Goal: Task Accomplishment & Management: Use online tool/utility

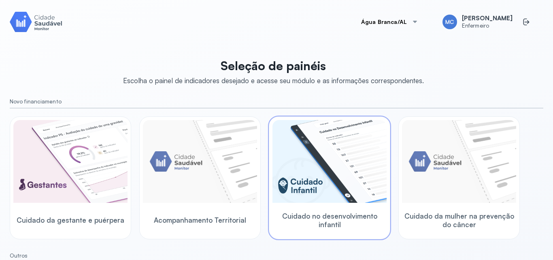
click at [355, 177] on img at bounding box center [330, 161] width 114 height 83
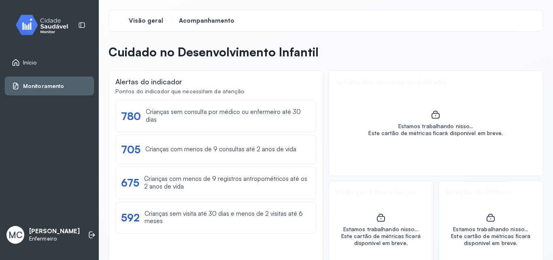
click at [198, 21] on span "Acompanhamento" at bounding box center [206, 21] width 55 height 8
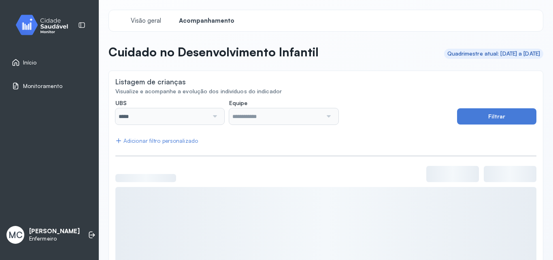
click at [209, 119] on div at bounding box center [214, 116] width 11 height 16
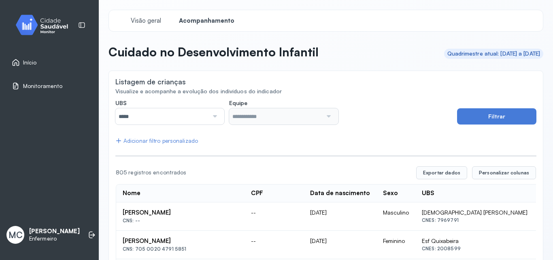
click at [202, 119] on input "*****" at bounding box center [161, 116] width 93 height 16
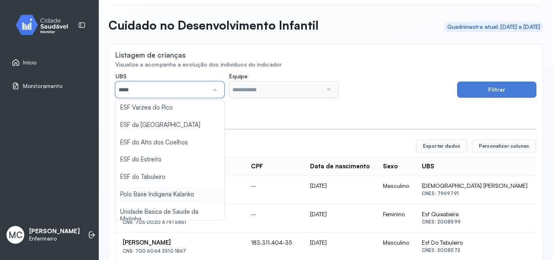
scroll to position [40, 0]
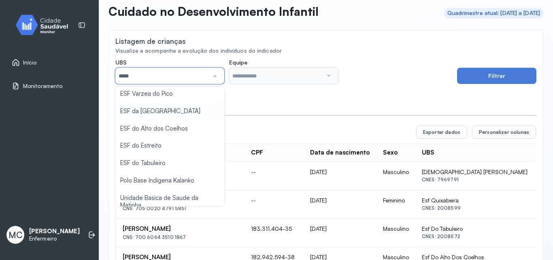
type input "*****"
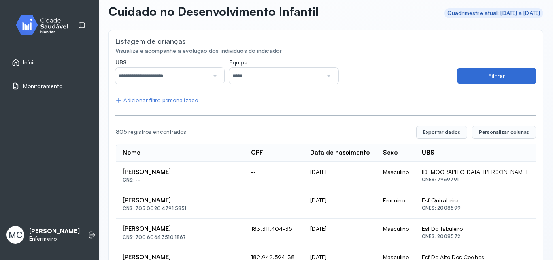
click at [512, 78] on button "Filtrar" at bounding box center [496, 76] width 79 height 16
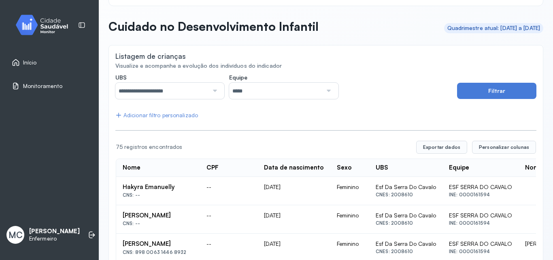
scroll to position [0, 0]
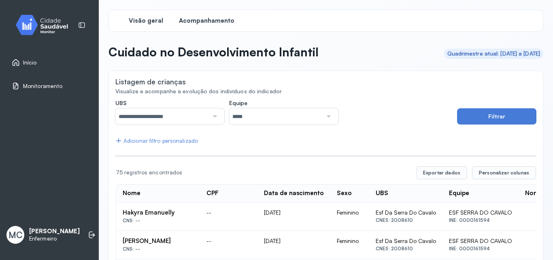
click at [149, 20] on span "Visão geral" at bounding box center [146, 21] width 34 height 8
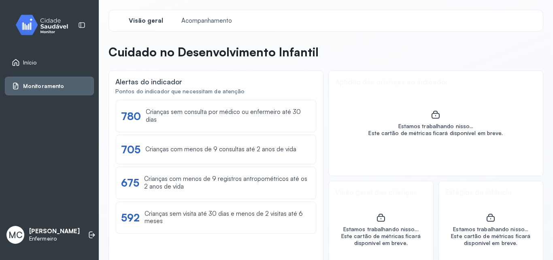
click at [36, 30] on img at bounding box center [45, 25] width 73 height 24
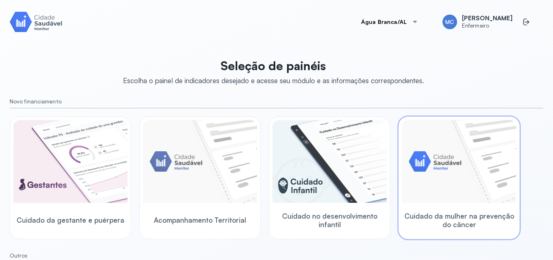
click at [467, 178] on img at bounding box center [459, 161] width 114 height 83
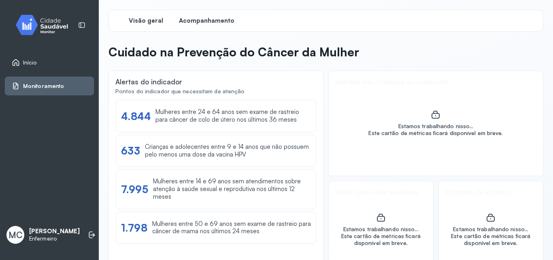
click at [193, 23] on span "Acompanhamento" at bounding box center [206, 21] width 55 height 8
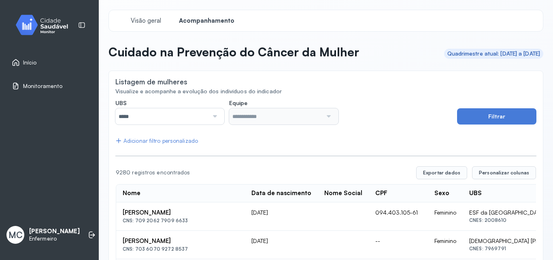
click at [200, 117] on input "*****" at bounding box center [161, 116] width 93 height 16
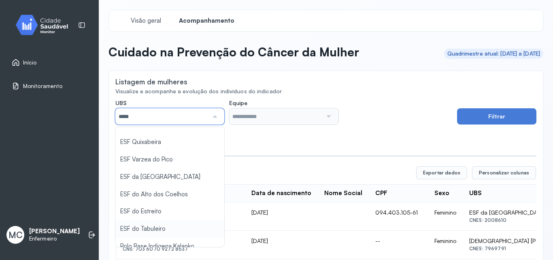
scroll to position [81, 0]
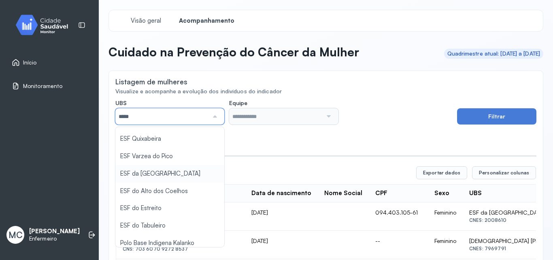
type input "*****"
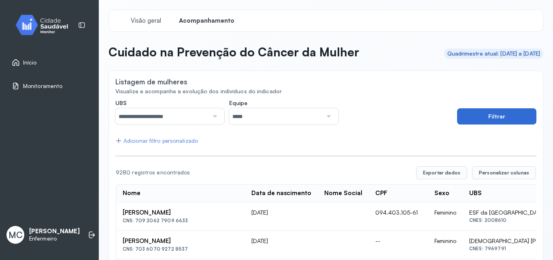
click at [462, 122] on button "Filtrar" at bounding box center [496, 116] width 79 height 16
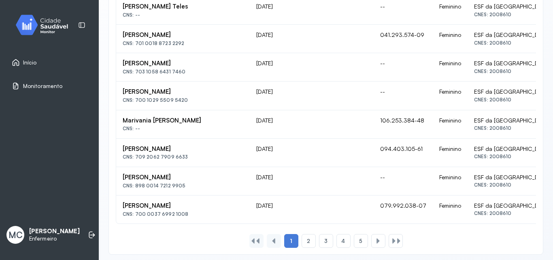
scroll to position [557, 0]
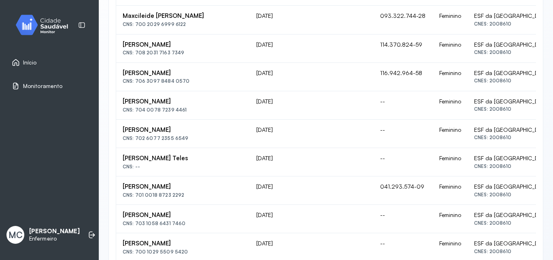
click at [61, 26] on img at bounding box center [45, 25] width 73 height 24
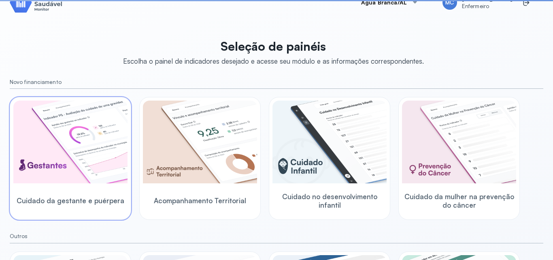
scroll to position [134, 0]
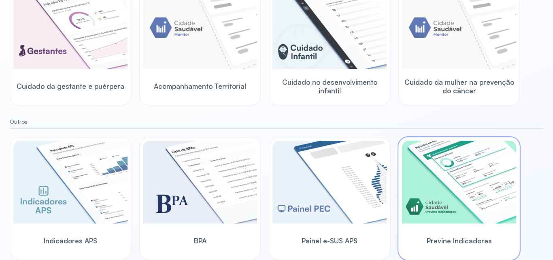
click at [472, 204] on img at bounding box center [459, 182] width 114 height 83
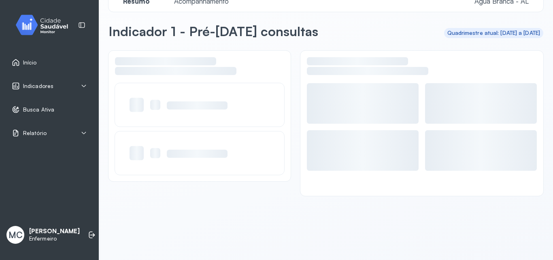
scroll to position [19, 0]
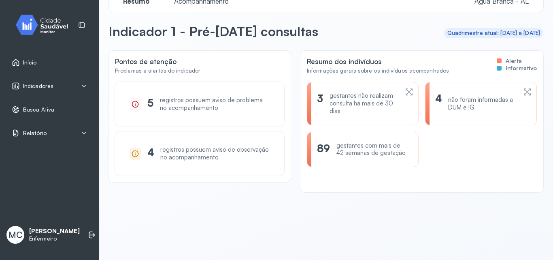
click at [219, 0] on span "Acompanhamento" at bounding box center [201, 1] width 64 height 9
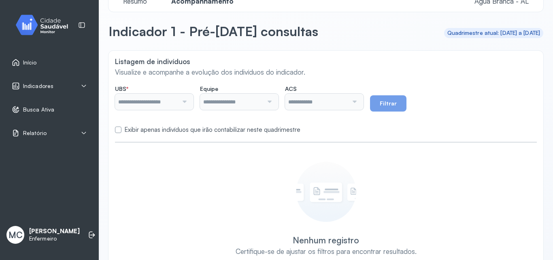
type input "**********"
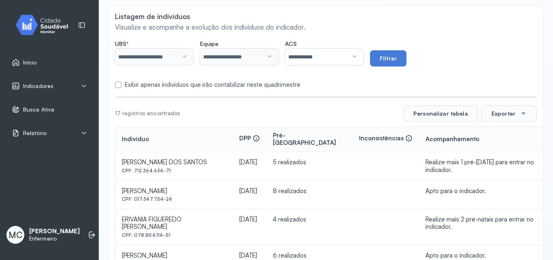
scroll to position [60, 0]
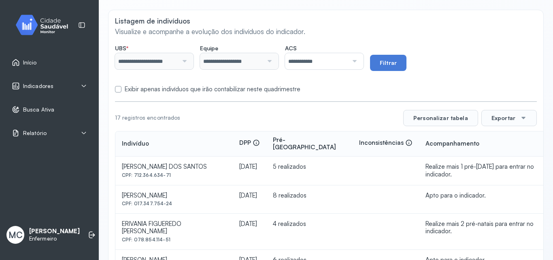
click at [151, 89] on label "Exibir apenas indivíduos que irão contabilizar neste quadrimestre" at bounding box center [213, 89] width 176 height 8
click at [386, 62] on button "Filtrar" at bounding box center [388, 63] width 36 height 16
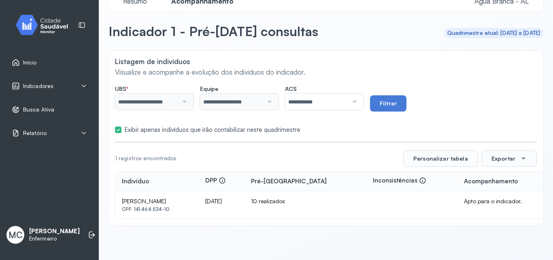
click at [131, 132] on label "Exibir apenas indivíduos que irão contabilizar neste quadrimestre" at bounding box center [213, 130] width 176 height 8
click at [383, 102] on button "Filtrar" at bounding box center [388, 103] width 36 height 16
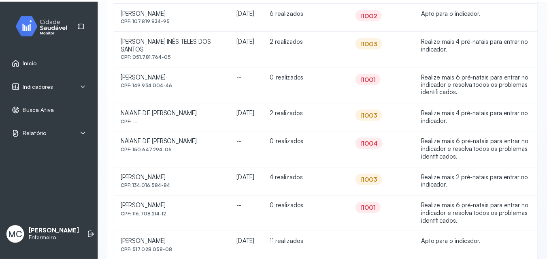
scroll to position [458, 0]
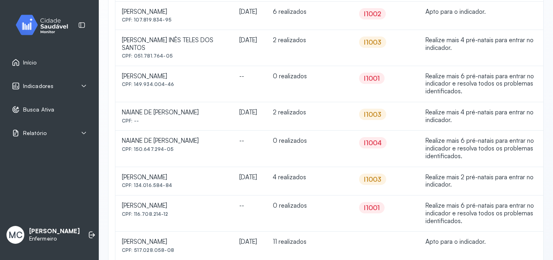
click at [46, 92] on div "Indicadores" at bounding box center [49, 86] width 89 height 19
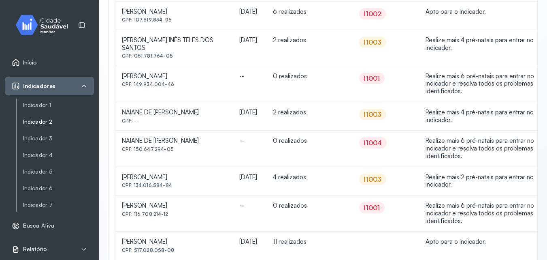
click at [46, 120] on link "Indicador 2" at bounding box center [58, 121] width 71 height 7
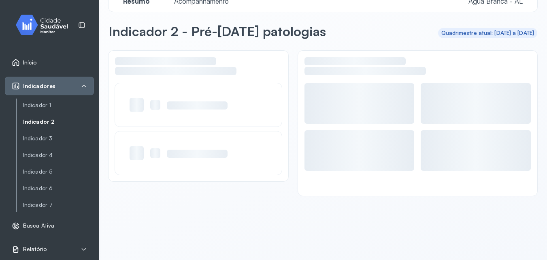
scroll to position [19, 0]
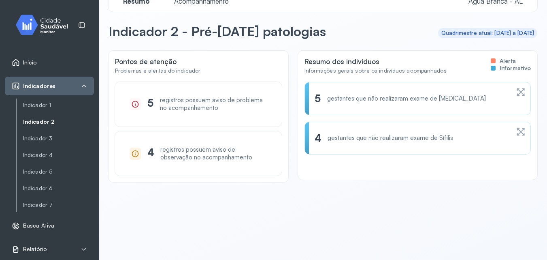
click at [204, 1] on span "Acompanhamento" at bounding box center [201, 1] width 64 height 9
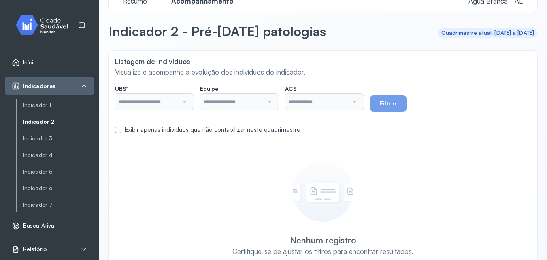
type input "**********"
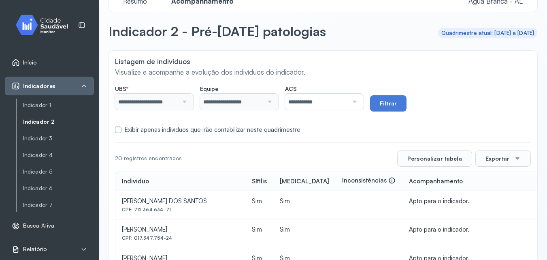
click at [209, 132] on label "Exibir apenas indivíduos que irão contabilizar neste quadrimestre" at bounding box center [213, 130] width 176 height 8
click at [402, 106] on button "Filtrar" at bounding box center [388, 103] width 36 height 16
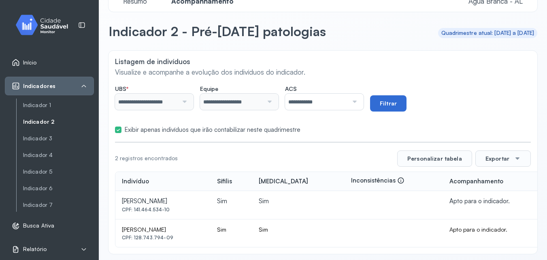
scroll to position [23, 0]
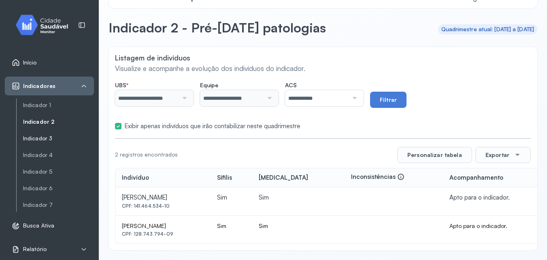
click at [42, 140] on link "Indicador 3" at bounding box center [58, 138] width 71 height 7
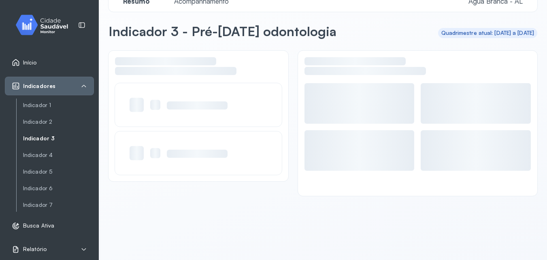
scroll to position [19, 0]
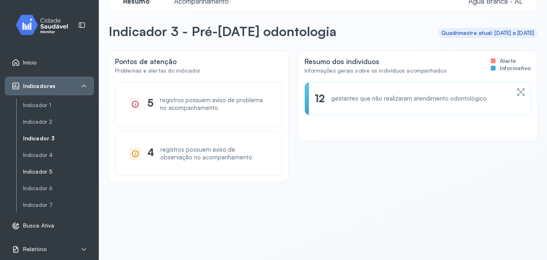
click at [43, 168] on link "Indicador 5" at bounding box center [58, 171] width 71 height 7
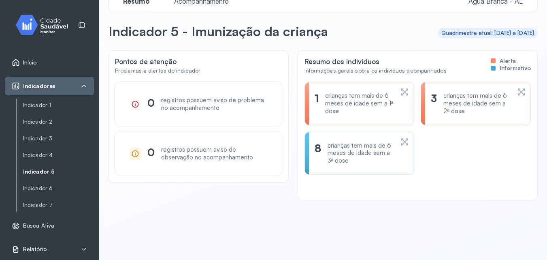
click at [201, 6] on div "Resumo Acompanhamento Água Branca - AL" at bounding box center [323, 0] width 429 height 21
click at [201, 4] on span "Acompanhamento" at bounding box center [201, 1] width 64 height 9
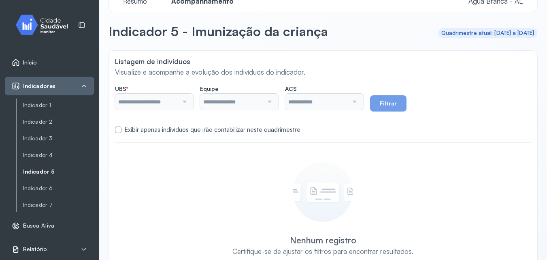
type input "**********"
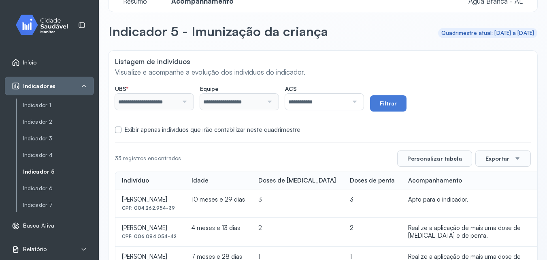
click at [242, 128] on label "Exibir apenas indivíduos que irão contabilizar neste quadrimestre" at bounding box center [213, 130] width 176 height 8
click at [378, 111] on form "**********" at bounding box center [323, 107] width 416 height 53
click at [390, 106] on button "Filtrar" at bounding box center [388, 103] width 36 height 16
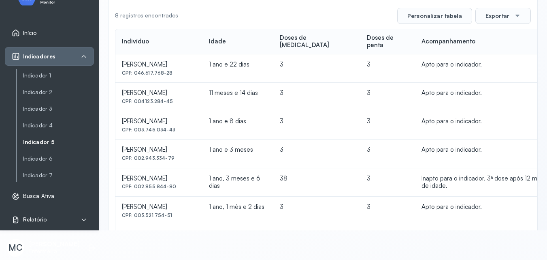
scroll to position [230, 0]
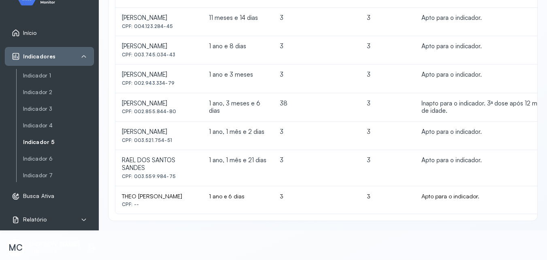
click at [487, 104] on td "Inapto para o indicador. 3ª dose após 12 meses de idade." at bounding box center [490, 107] width 150 height 29
drag, startPoint x: 121, startPoint y: 101, endPoint x: 196, endPoint y: 98, distance: 74.6
click at [196, 98] on td "[PERSON_NAME] CPF: 002.855.844-80" at bounding box center [158, 107] width 87 height 29
copy div "[PERSON_NAME]"
click at [32, 170] on link "Indicador 6" at bounding box center [58, 175] width 71 height 10
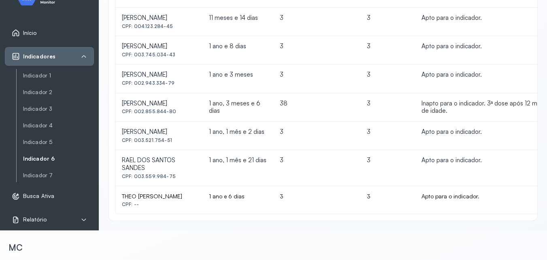
click at [49, 159] on link "Indicador 6" at bounding box center [58, 158] width 71 height 7
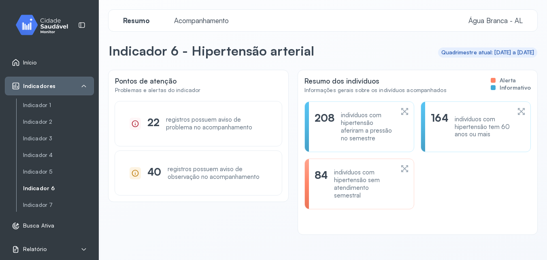
click at [193, 18] on span "Acompanhamento" at bounding box center [201, 20] width 64 height 9
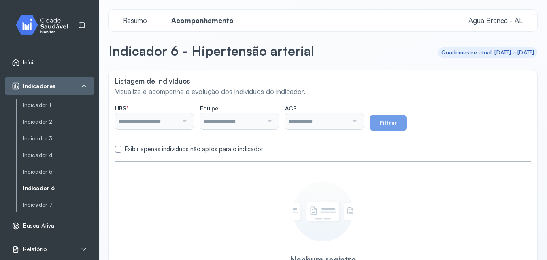
type input "**********"
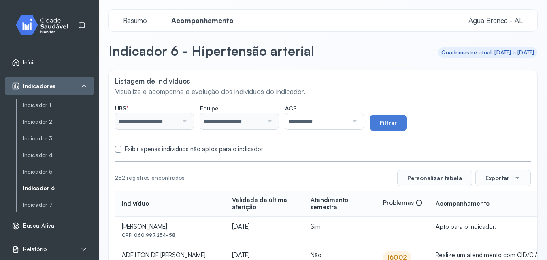
click at [138, 147] on label "Exibir apenas indivíduos não aptos para o indicador" at bounding box center [194, 149] width 138 height 8
click at [407, 127] on button "Filtrar" at bounding box center [388, 123] width 36 height 16
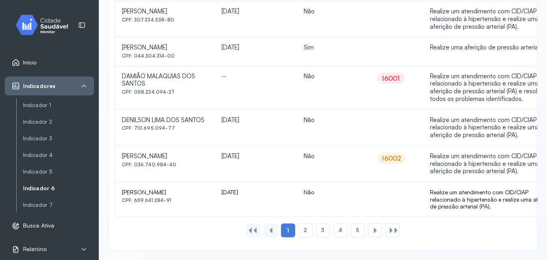
scroll to position [743, 0]
click at [316, 231] on div "2" at bounding box center [323, 230] width 14 height 14
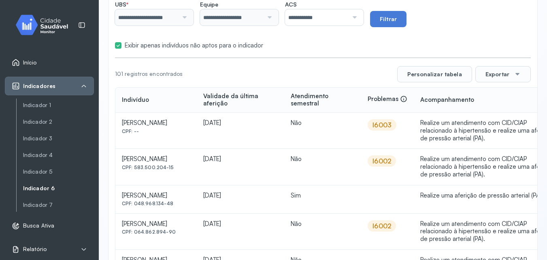
scroll to position [72, 0]
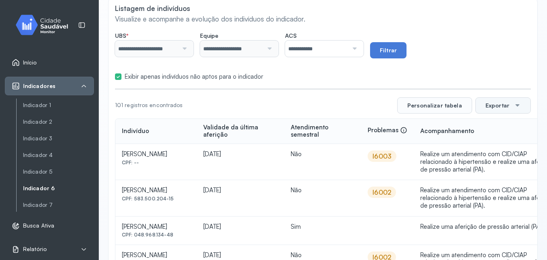
click at [489, 109] on button "Exportar" at bounding box center [502, 105] width 55 height 16
click at [487, 197] on div "PDF" at bounding box center [503, 200] width 48 height 17
click at [44, 207] on link "Indicador 7" at bounding box center [58, 204] width 71 height 7
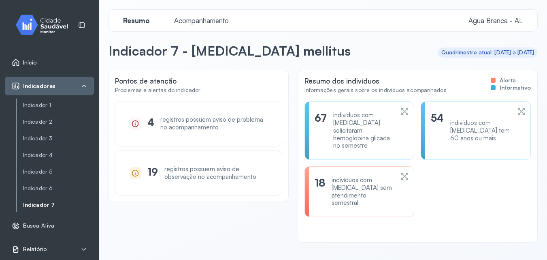
click at [217, 18] on span "Acompanhamento" at bounding box center [201, 20] width 64 height 9
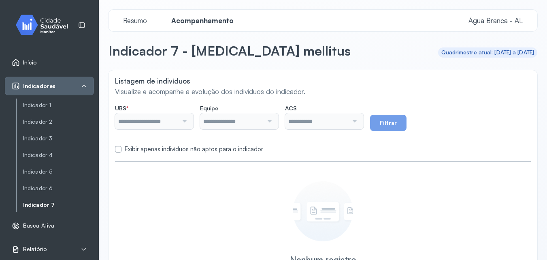
type input "**********"
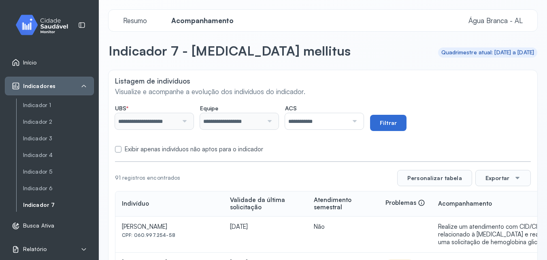
click at [407, 124] on button "Filtrar" at bounding box center [388, 123] width 36 height 16
click at [228, 150] on label "Exibir apenas indivíduos não aptos para o indicador" at bounding box center [194, 149] width 138 height 8
click at [393, 126] on button "Filtrar" at bounding box center [388, 123] width 36 height 16
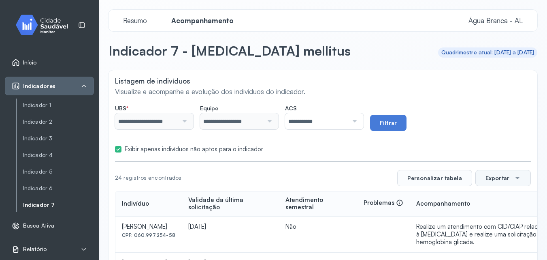
click at [485, 181] on button "Exportar" at bounding box center [502, 178] width 55 height 16
click at [487, 198] on div "PDF" at bounding box center [503, 200] width 48 height 17
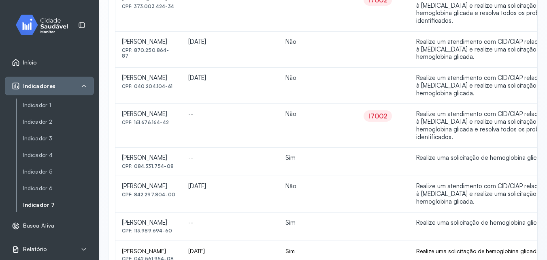
scroll to position [713, 0]
